Goal: Information Seeking & Learning: Understand process/instructions

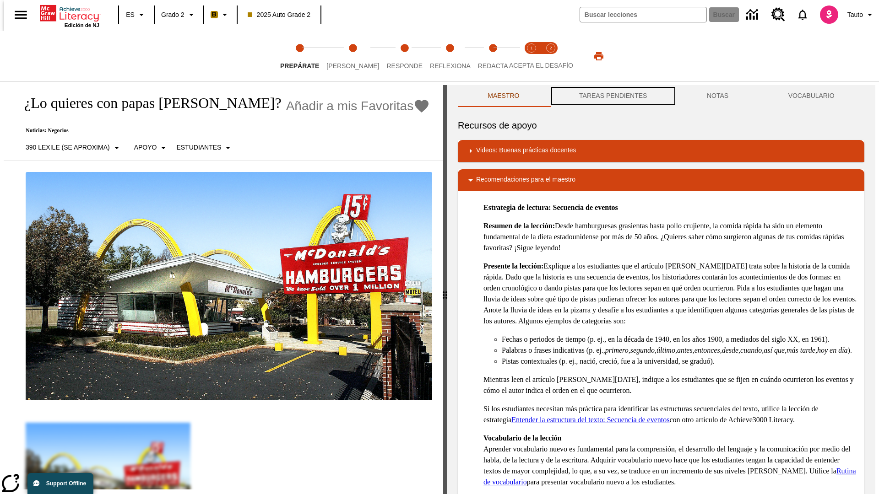
click at [612, 96] on button "TAREAS PENDIENTES" at bounding box center [613, 96] width 128 height 22
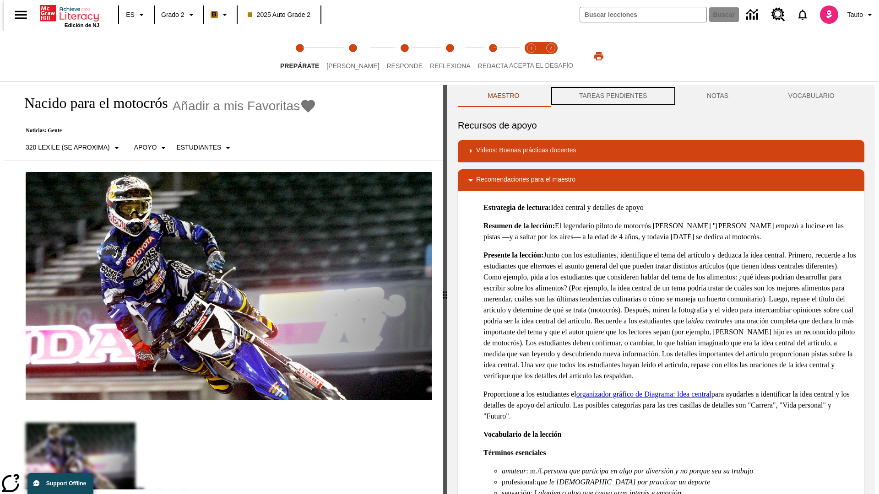
click at [612, 96] on button "TAREAS PENDIENTES" at bounding box center [613, 96] width 128 height 22
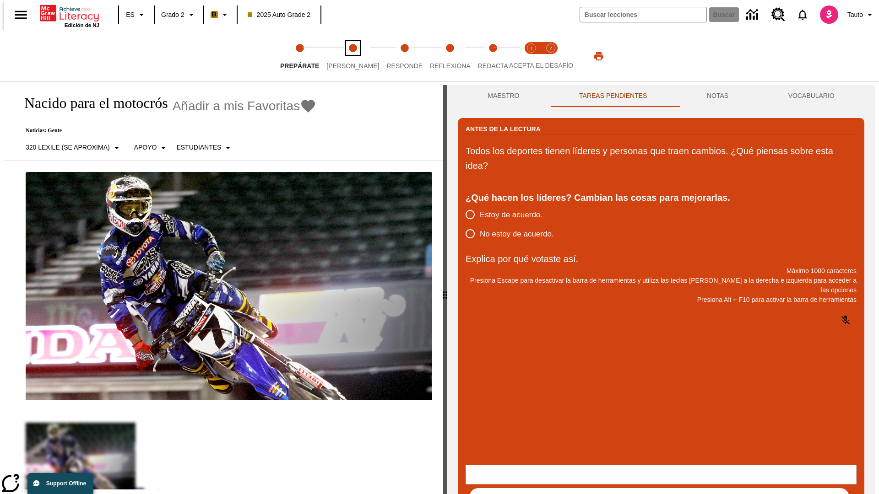
click at [345, 56] on span "[PERSON_NAME]" at bounding box center [352, 62] width 53 height 16
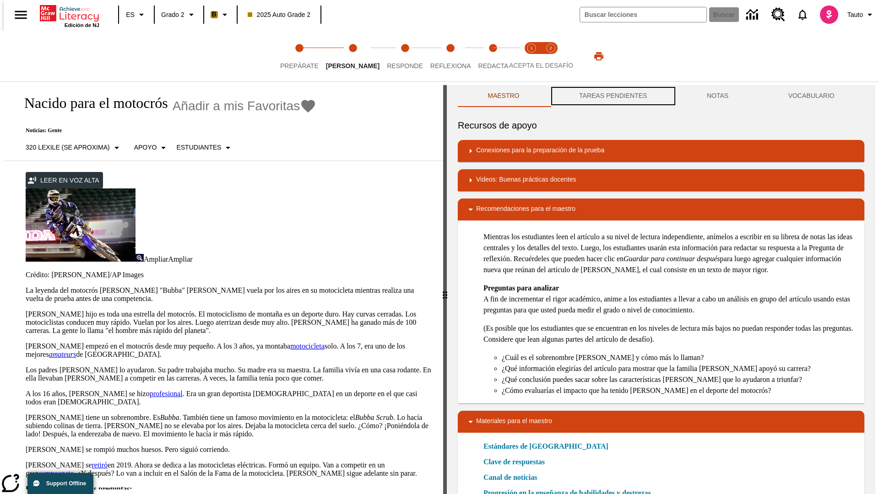
scroll to position [0, 0]
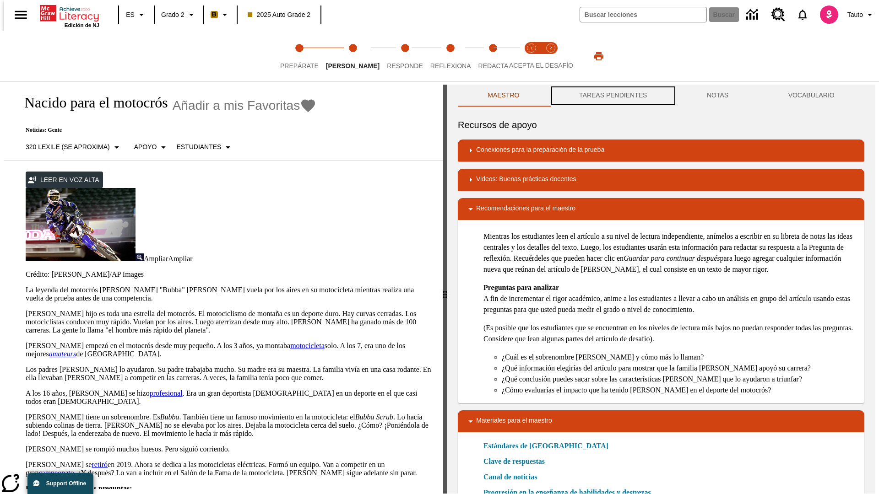
click at [612, 96] on button "TAREAS PENDIENTES" at bounding box center [613, 96] width 128 height 22
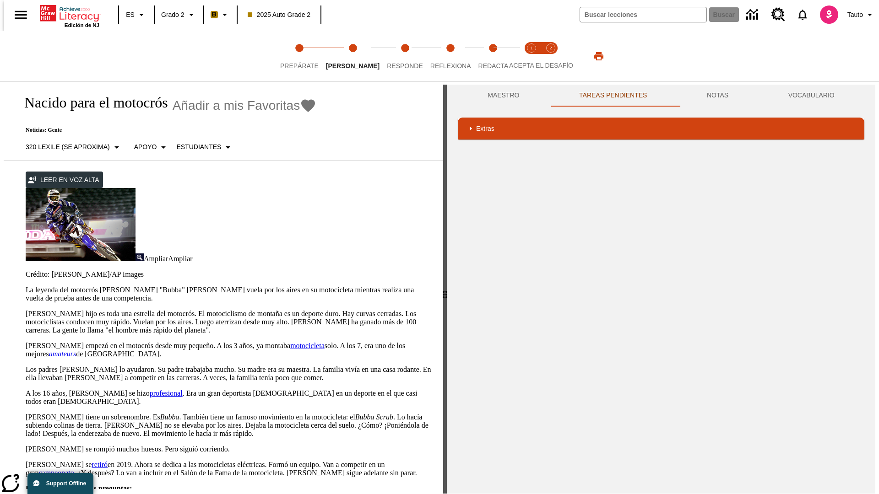
click at [26, 310] on p "James Stewart hijo es toda una estrella del motocrós. El motociclismo de montañ…" at bounding box center [229, 322] width 406 height 25
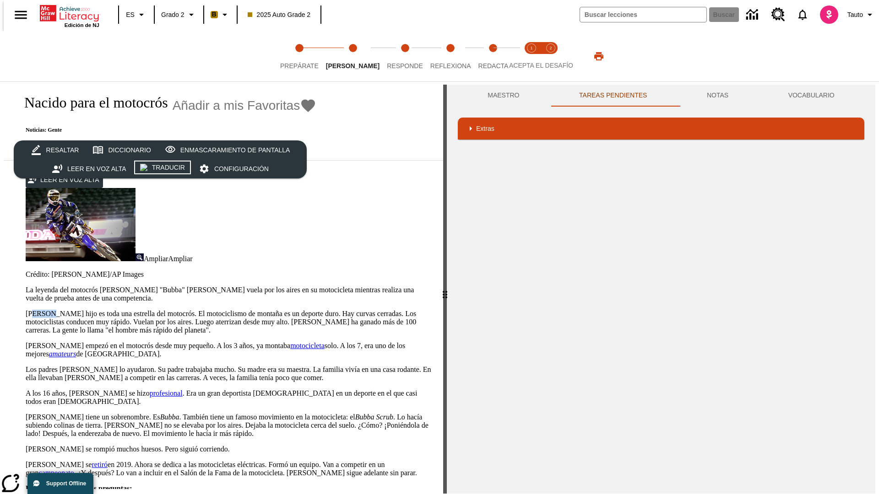
click at [163, 169] on div "Traducir" at bounding box center [168, 167] width 33 height 11
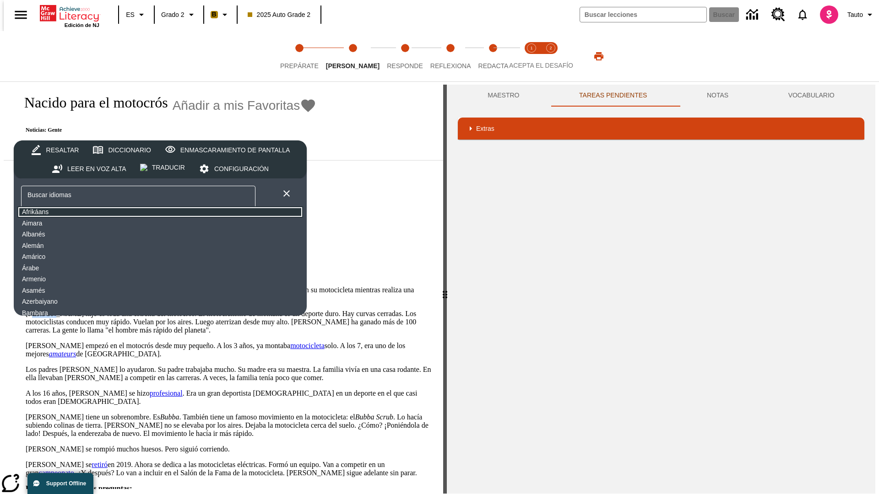
click at [89, 212] on button "Afrikáans" at bounding box center [160, 211] width 286 height 11
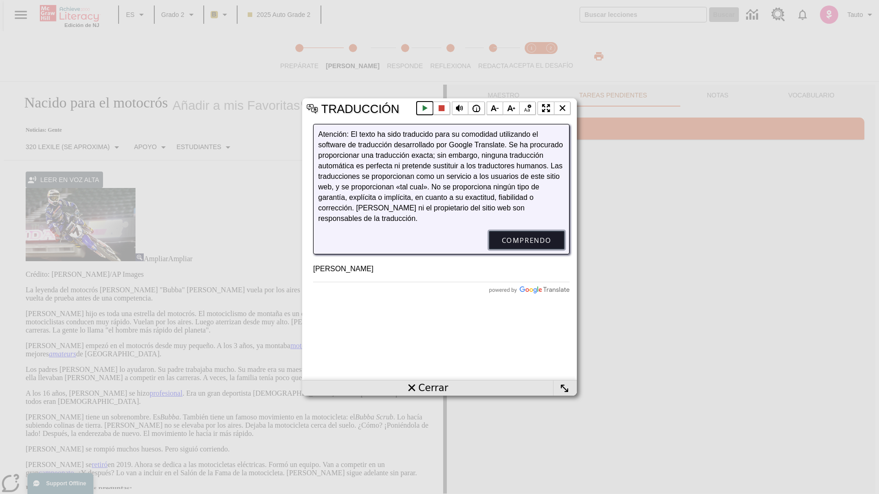
click at [526, 249] on button "Comprendo" at bounding box center [526, 240] width 75 height 18
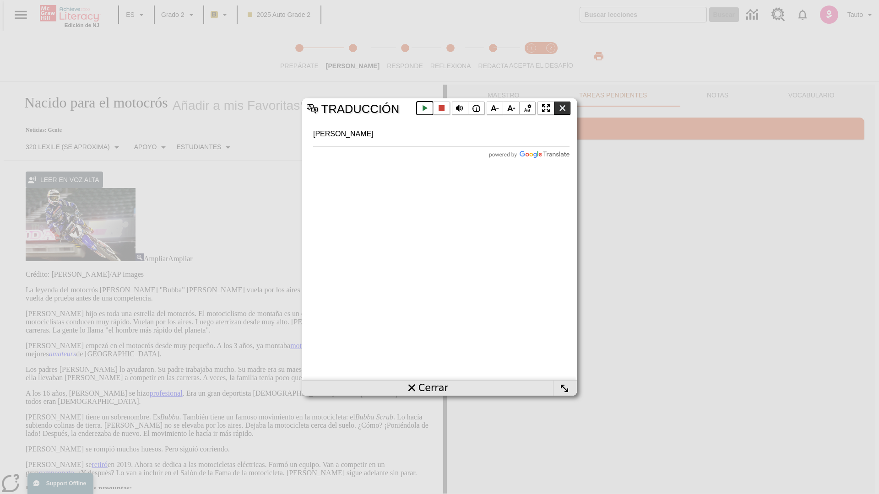
click at [562, 108] on li "Cerrar la ventana emergente" at bounding box center [562, 109] width 17 height 14
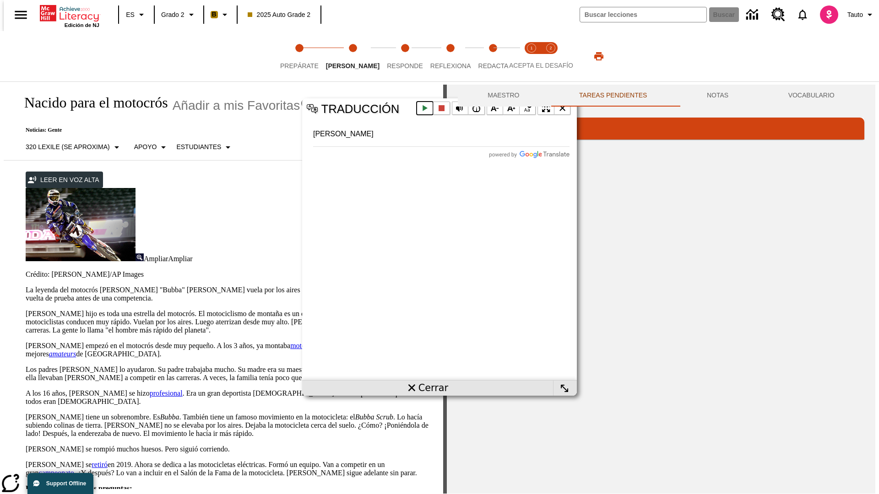
click at [26, 310] on p "James Stewart hijo es toda una estrella del motocrós. El motociclismo de montañ…" at bounding box center [229, 322] width 406 height 25
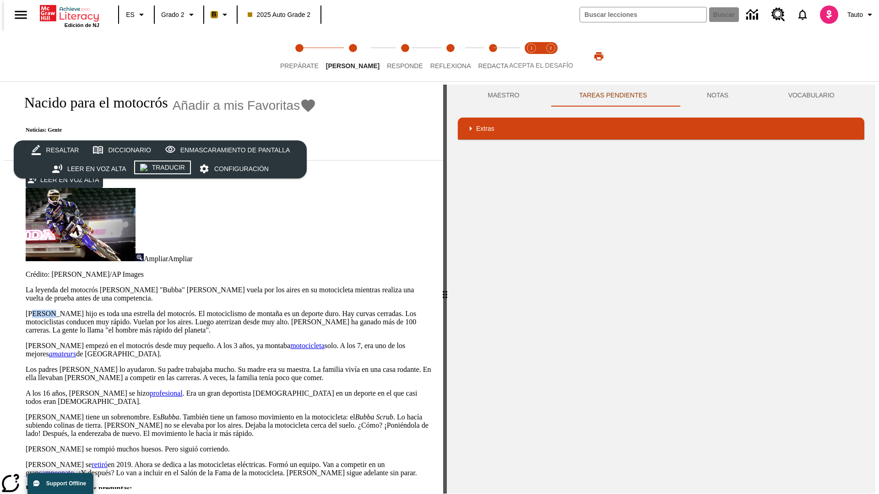
click at [163, 169] on div "Traducir" at bounding box center [168, 167] width 33 height 11
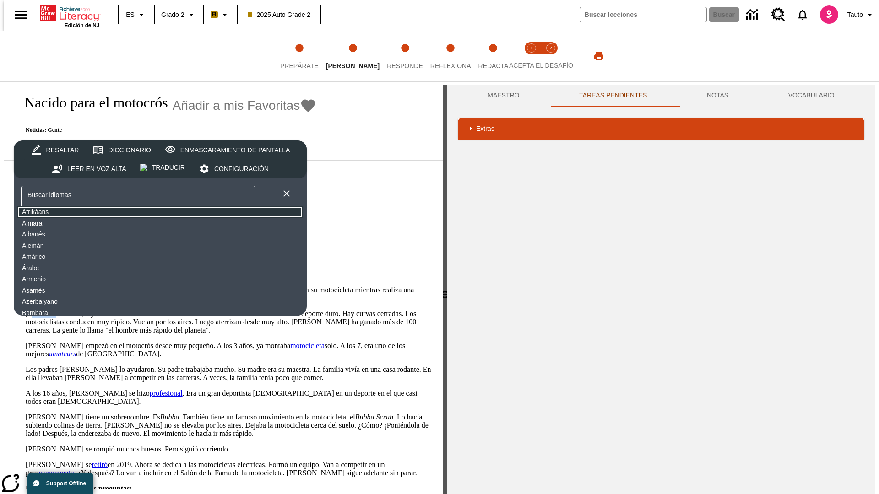
click at [89, 212] on button "Afrikáans" at bounding box center [160, 211] width 286 height 11
